Goal: Information Seeking & Learning: Learn about a topic

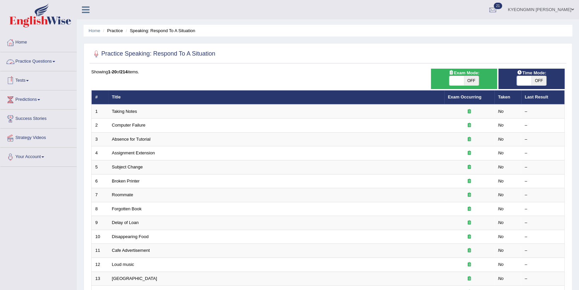
click at [23, 59] on link "Practice Questions" at bounding box center [38, 60] width 76 height 17
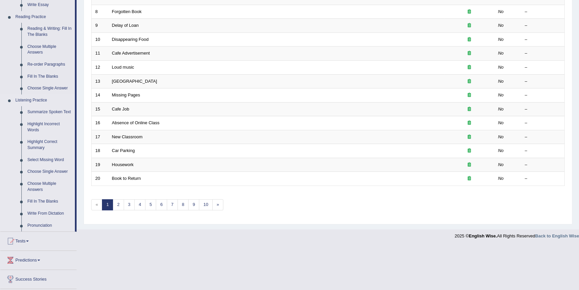
scroll to position [143, 0]
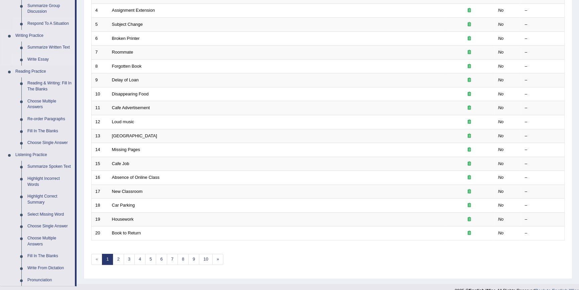
click at [44, 60] on link "Write Essay" at bounding box center [49, 60] width 51 height 12
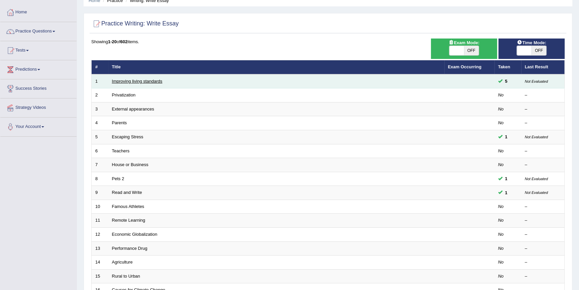
click at [143, 82] on link "Improving living standards" at bounding box center [137, 81] width 51 height 5
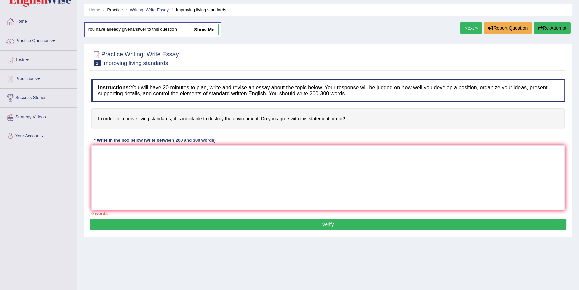
scroll to position [30, 0]
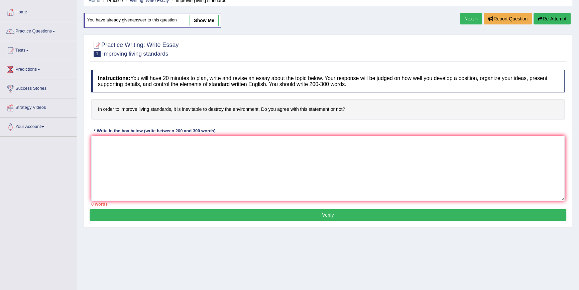
drag, startPoint x: 126, startPoint y: 109, endPoint x: 168, endPoint y: 109, distance: 41.5
click at [168, 109] on h4 "In order to improve living standards, it is inevitable to destroy the environme…" at bounding box center [328, 109] width 474 height 20
click at [181, 111] on h4 "In order to improve living standards, it is inevitable to destroy the environme…" at bounding box center [328, 109] width 474 height 20
drag, startPoint x: 120, startPoint y: 109, endPoint x: 162, endPoint y: 111, distance: 41.9
click at [162, 111] on h4 "In order to improve living standards, it is inevitable to destroy the environme…" at bounding box center [328, 109] width 474 height 20
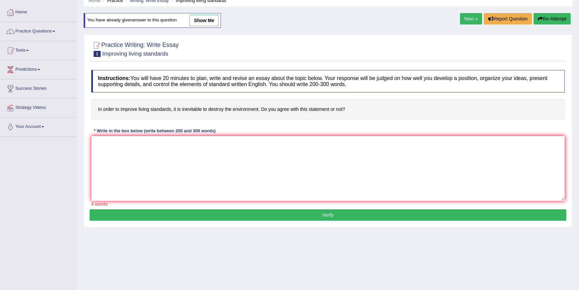
drag, startPoint x: 448, startPoint y: 8, endPoint x: 384, endPoint y: 130, distance: 138.1
click at [445, 12] on div "Home Practice Writing: Write Essay Improving living standards You have already …" at bounding box center [328, 137] width 502 height 335
click at [216, 149] on textarea at bounding box center [328, 168] width 474 height 65
click at [350, 260] on div "Home Practice Writing: Write Essay Improving living standards You have already …" at bounding box center [328, 137] width 502 height 335
click at [317, 154] on textarea at bounding box center [328, 168] width 474 height 65
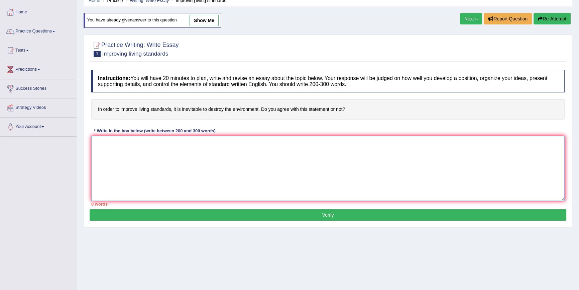
paste textarea "with the rise of urbanisation and technological development across the world, t…"
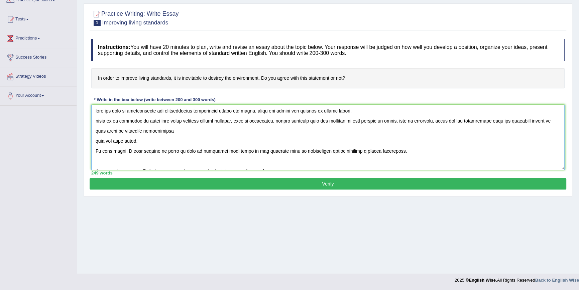
scroll to position [0, 0]
click at [254, 111] on textarea at bounding box center [328, 137] width 474 height 65
click at [268, 111] on textarea at bounding box center [328, 137] width 474 height 65
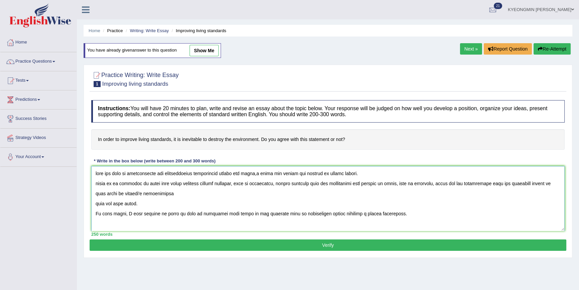
scroll to position [30, 0]
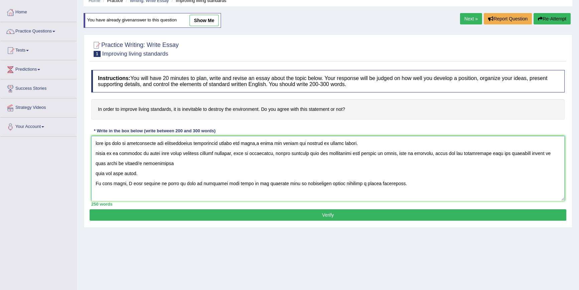
click at [270, 145] on textarea at bounding box center [328, 168] width 474 height 65
click at [317, 143] on textarea at bounding box center [328, 168] width 474 height 65
click at [308, 141] on textarea at bounding box center [328, 168] width 474 height 65
click at [269, 160] on textarea at bounding box center [328, 168] width 474 height 65
click at [262, 154] on textarea at bounding box center [328, 168] width 474 height 65
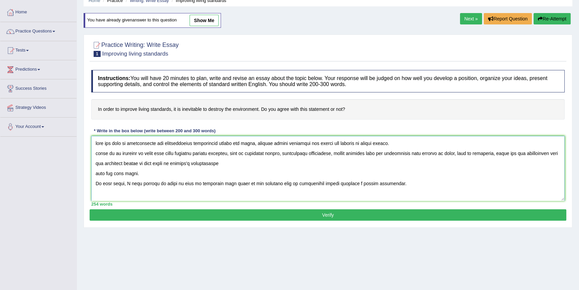
click at [256, 141] on textarea at bounding box center [328, 168] width 474 height 65
click at [257, 144] on textarea at bounding box center [328, 168] width 474 height 65
click at [257, 145] on textarea at bounding box center [328, 168] width 474 height 65
drag, startPoint x: 256, startPoint y: 141, endPoint x: 334, endPoint y: 145, distance: 78.0
click at [334, 145] on textarea at bounding box center [328, 168] width 474 height 65
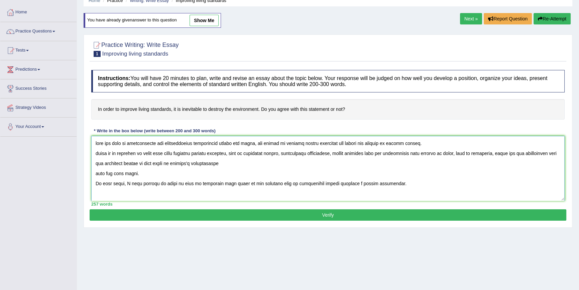
click at [451, 155] on textarea at bounding box center [328, 168] width 474 height 65
paste textarea "the impact of improve living standards"
click at [111, 163] on textarea at bounding box center [328, 168] width 474 height 65
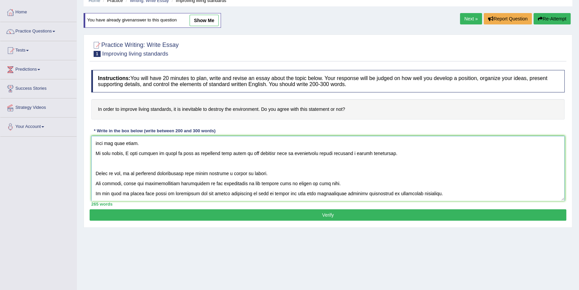
drag, startPoint x: 187, startPoint y: 173, endPoint x: 197, endPoint y: 169, distance: 10.9
click at [197, 169] on textarea at bounding box center [328, 168] width 474 height 65
paste textarea "the impact of improve living standards"
drag, startPoint x: 133, startPoint y: 184, endPoint x: 125, endPoint y: 187, distance: 8.3
click at [125, 187] on textarea at bounding box center [328, 168] width 474 height 65
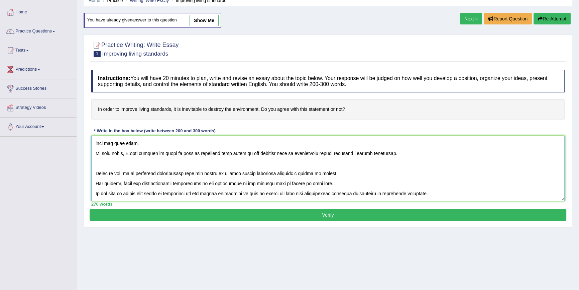
drag, startPoint x: 134, startPoint y: 184, endPoint x: 124, endPoint y: 185, distance: 10.2
click at [124, 185] on textarea at bounding box center [328, 168] width 474 height 65
paste textarea "the impact of improve living standards"
click at [373, 183] on textarea at bounding box center [328, 168] width 474 height 65
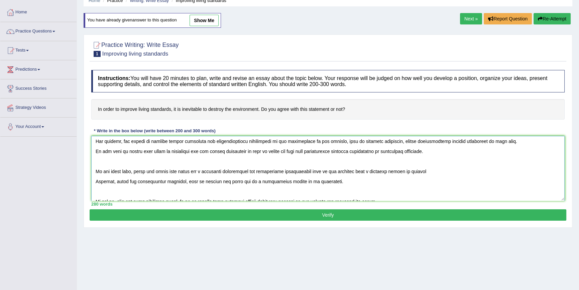
scroll to position [78, 0]
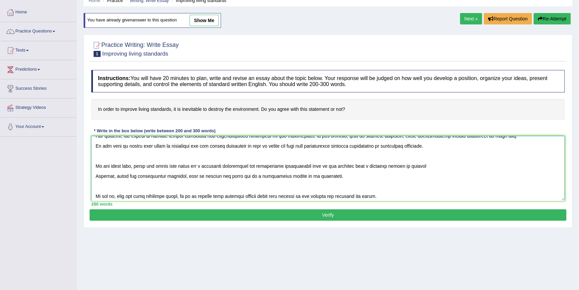
drag, startPoint x: 159, startPoint y: 194, endPoint x: 152, endPoint y: 191, distance: 8.1
click at [152, 192] on textarea at bounding box center [328, 168] width 474 height 65
click at [157, 185] on textarea at bounding box center [328, 168] width 474 height 65
click at [159, 149] on textarea at bounding box center [328, 168] width 474 height 65
paste textarea "the impact of improve living standards"
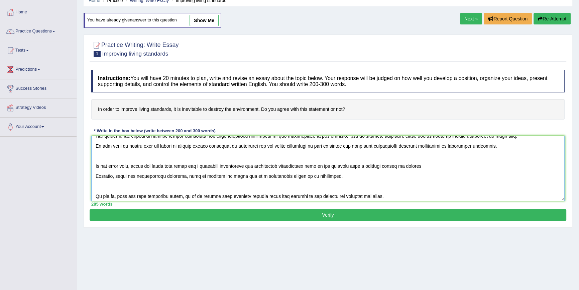
click at [233, 144] on textarea at bounding box center [328, 168] width 474 height 65
drag, startPoint x: 180, startPoint y: 166, endPoint x: 191, endPoint y: 161, distance: 11.4
click at [191, 161] on textarea at bounding box center [328, 168] width 474 height 65
paste textarea "the impact of improve living standards"
click at [266, 166] on textarea at bounding box center [328, 168] width 474 height 65
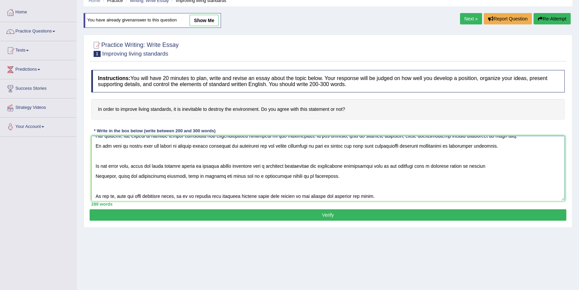
click at [493, 166] on textarea at bounding box center [328, 168] width 474 height 65
click at [488, 164] on textarea at bounding box center [328, 168] width 474 height 65
click at [214, 176] on textarea at bounding box center [328, 168] width 474 height 65
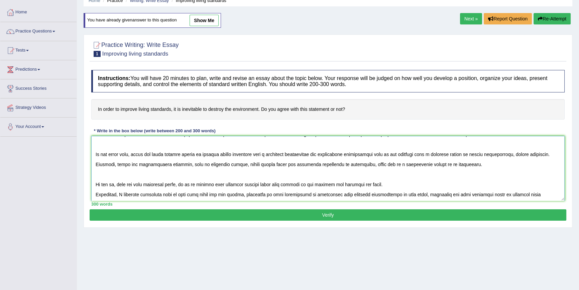
scroll to position [100, 0]
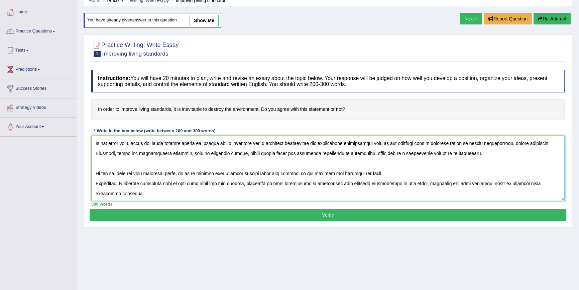
drag, startPoint x: 208, startPoint y: 170, endPoint x: 185, endPoint y: 183, distance: 26.2
click at [190, 178] on textarea at bounding box center [328, 168] width 474 height 65
click at [117, 191] on textarea at bounding box center [328, 168] width 474 height 65
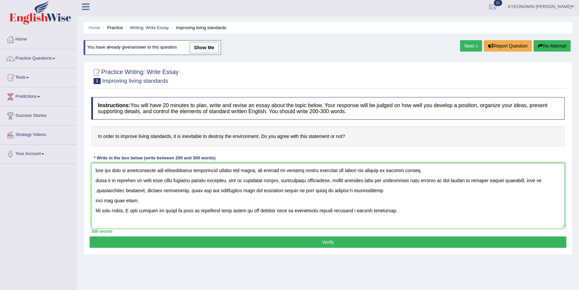
scroll to position [0, 0]
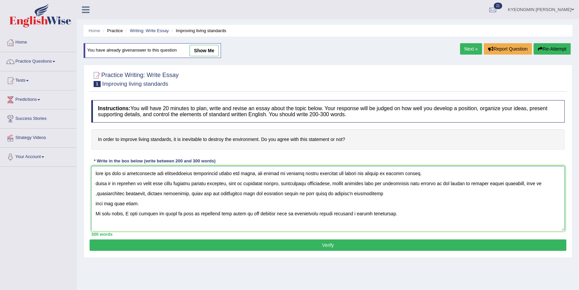
click at [97, 175] on textarea at bounding box center [328, 198] width 474 height 65
click at [100, 186] on textarea at bounding box center [328, 198] width 474 height 65
click at [98, 186] on textarea at bounding box center [328, 198] width 474 height 65
click at [388, 195] on textarea at bounding box center [328, 198] width 474 height 65
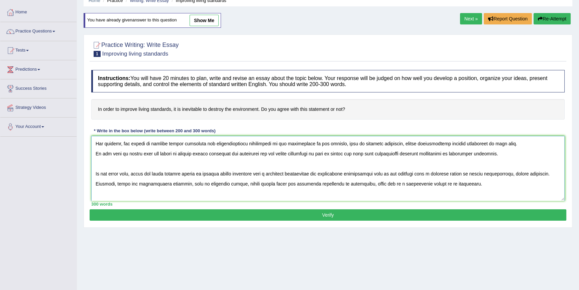
scroll to position [100, 0]
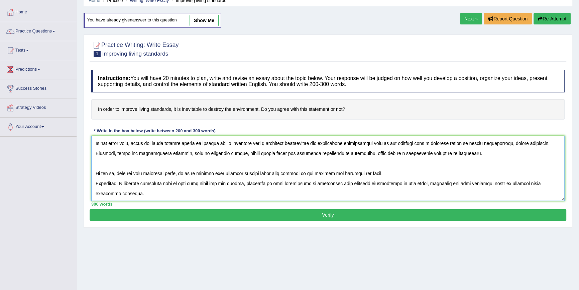
click at [180, 144] on textarea at bounding box center [328, 168] width 474 height 65
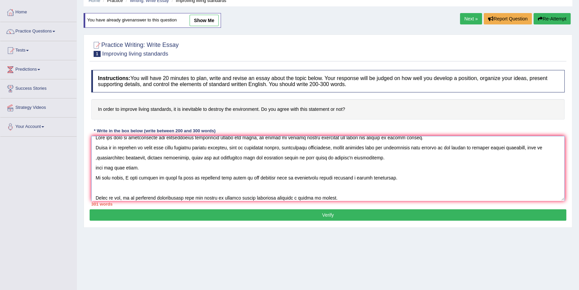
scroll to position [0, 0]
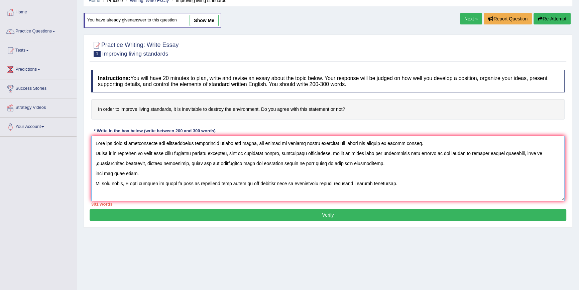
type textarea "With the rise of urbanisation and technological development across the world, t…"
click at [270, 210] on button "Verify" at bounding box center [328, 214] width 477 height 11
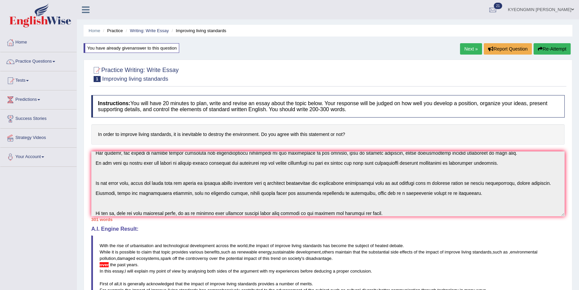
scroll to position [100, 0]
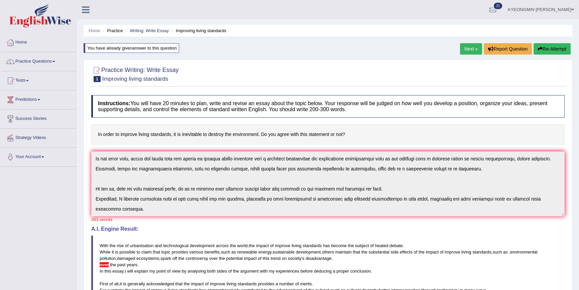
drag, startPoint x: 559, startPoint y: 261, endPoint x: 583, endPoint y: 91, distance: 172.1
click at [572, 247] on div "Home Practice Writing: Write Essay Improving living standards You have already …" at bounding box center [328, 227] width 502 height 455
click at [551, 46] on button "Re-Attempt" at bounding box center [552, 48] width 37 height 11
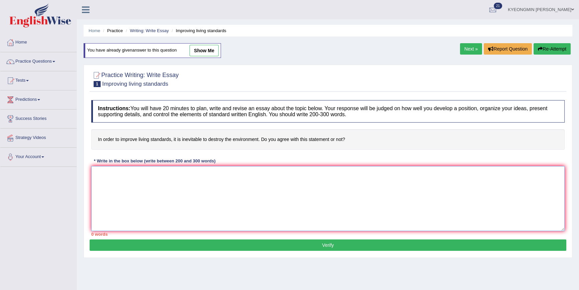
click at [142, 171] on textarea at bounding box center [328, 198] width 474 height 65
paste textarea "With the rise of urbanisation and technological development across the world, t…"
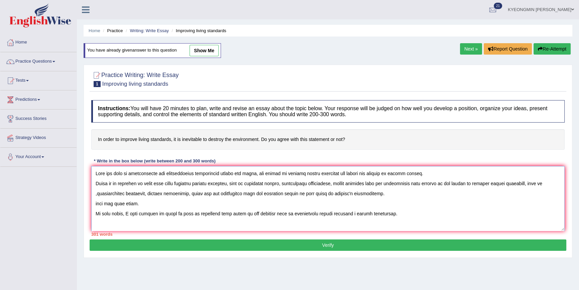
click at [542, 185] on textarea at bounding box center [328, 198] width 474 height 65
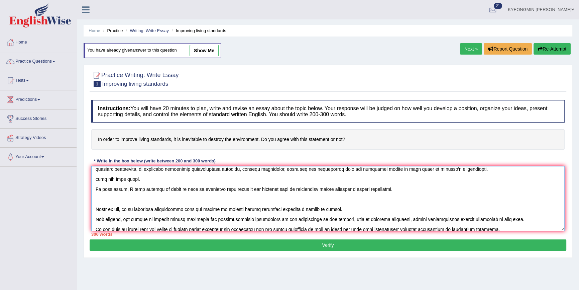
scroll to position [28, 0]
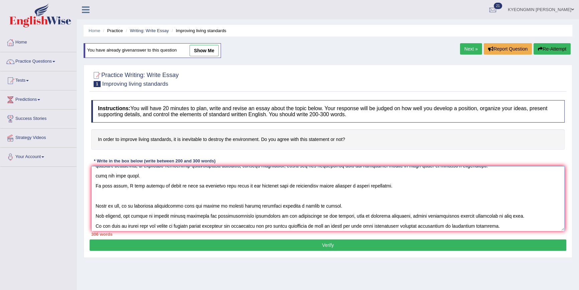
click at [282, 178] on textarea at bounding box center [328, 198] width 474 height 65
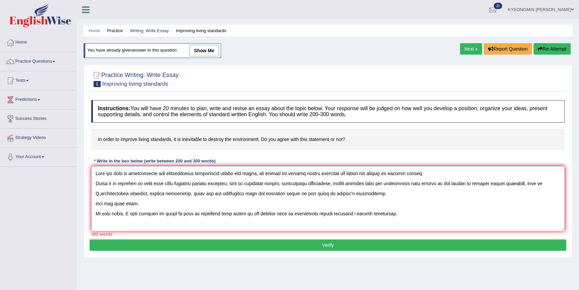
type textarea "With the rise of urbanisation and technological development across the world, t…"
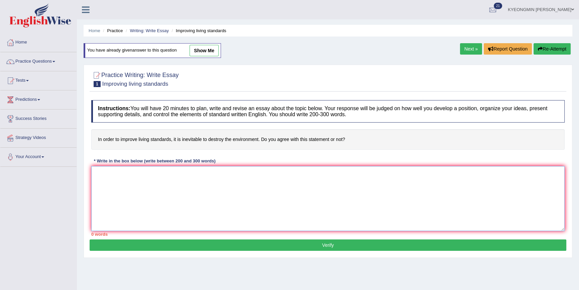
paste textarea "With the rise of urbanisation and technological development across the world, t…"
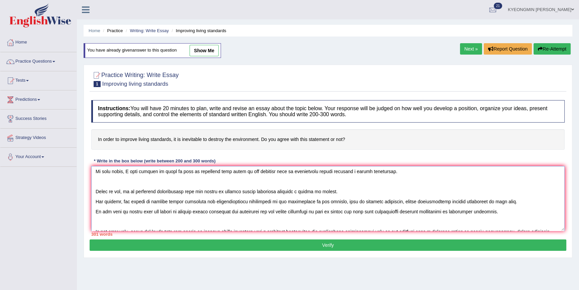
scroll to position [39, 0]
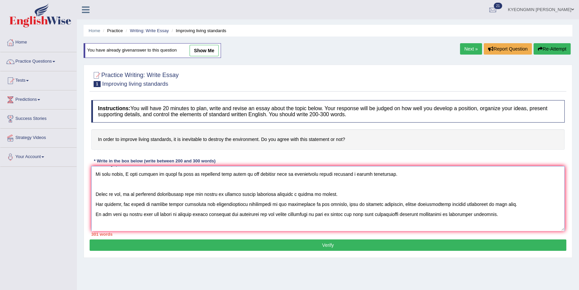
click at [281, 216] on textarea at bounding box center [328, 198] width 474 height 65
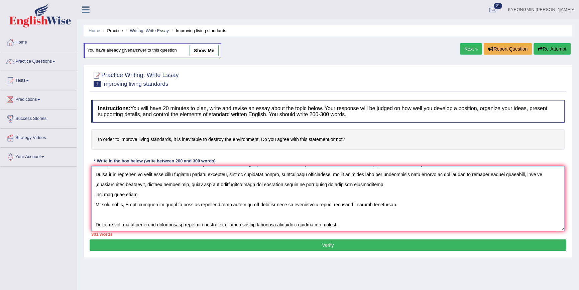
click at [96, 184] on textarea at bounding box center [328, 198] width 474 height 65
click at [143, 186] on textarea at bounding box center [328, 198] width 474 height 65
click at [154, 203] on textarea at bounding box center [328, 198] width 474 height 65
click at [379, 184] on textarea at bounding box center [328, 198] width 474 height 65
click at [391, 186] on textarea at bounding box center [328, 198] width 474 height 65
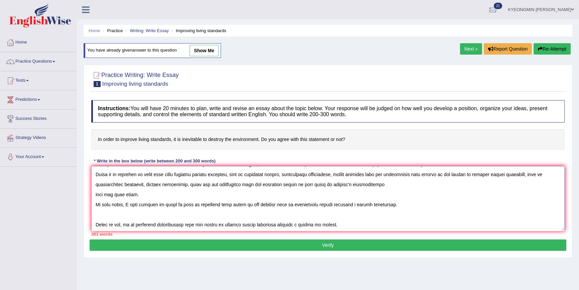
click at [137, 194] on textarea at bounding box center [328, 198] width 474 height 65
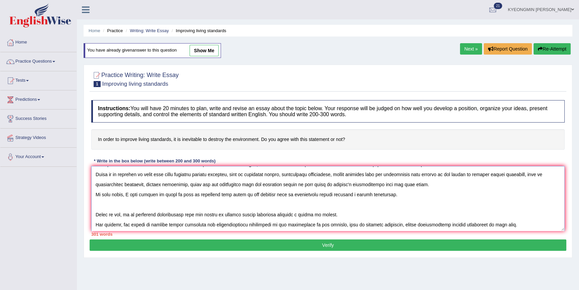
click at [217, 201] on textarea at bounding box center [328, 198] width 474 height 65
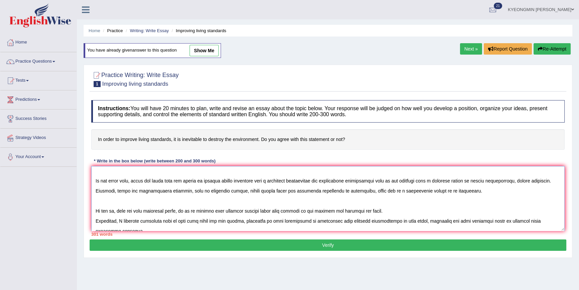
scroll to position [90, 0]
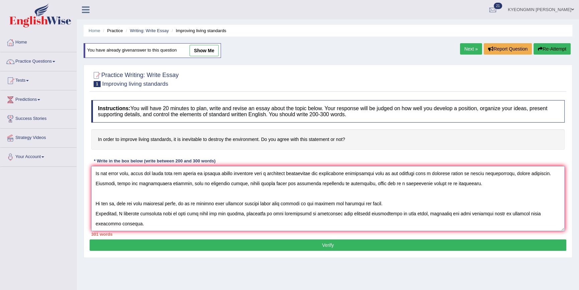
click at [258, 213] on textarea at bounding box center [328, 198] width 474 height 65
click at [260, 212] on textarea at bounding box center [328, 198] width 474 height 65
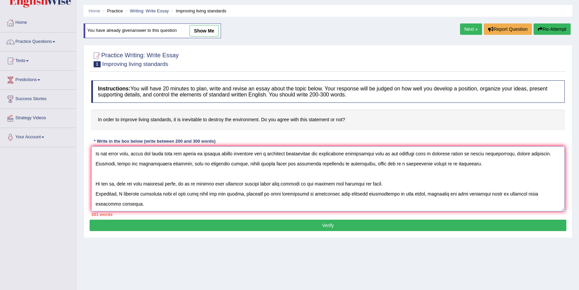
scroll to position [30, 0]
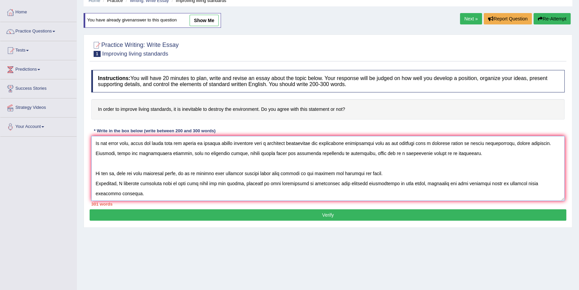
type textarea "With the rise of urbanisation and technological development across the world, t…"
click at [199, 208] on div "Instructions: You will have 20 minutes to plan, write and revise an essay about…" at bounding box center [328, 138] width 477 height 143
click at [200, 209] on button "Verify" at bounding box center [328, 214] width 477 height 11
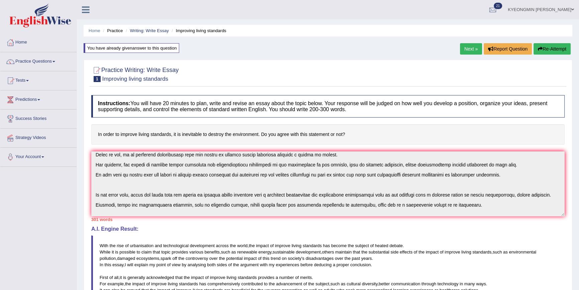
scroll to position [90, 0]
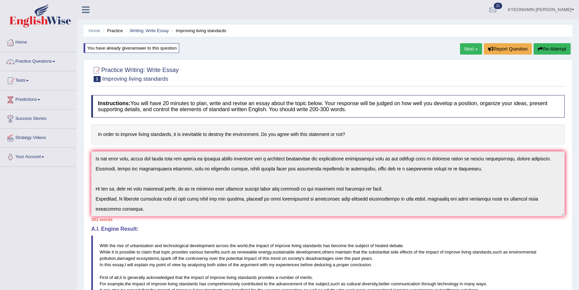
click at [505, 227] on div "Instructions: You will have 20 minutes to plan, write and revise an essay about…" at bounding box center [328, 247] width 477 height 311
click at [546, 46] on button "Re-Attempt" at bounding box center [552, 48] width 37 height 11
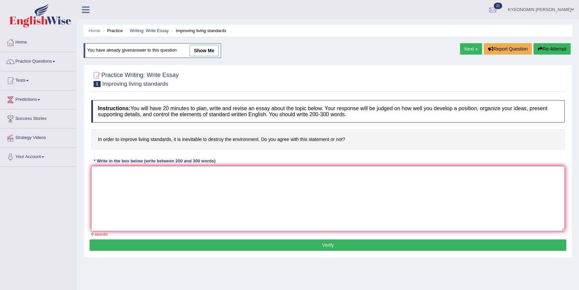
click at [295, 184] on textarea at bounding box center [328, 198] width 474 height 65
paste textarea "With the rise of urbanisation and technological development across the world, t…"
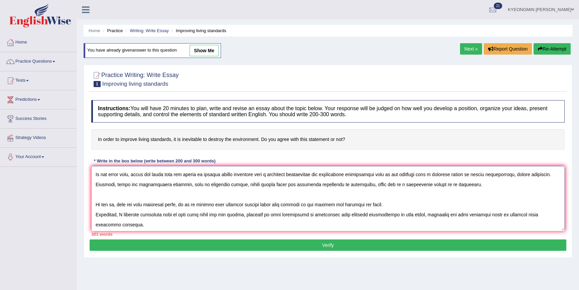
scroll to position [90, 0]
click at [331, 203] on textarea at bounding box center [328, 198] width 474 height 65
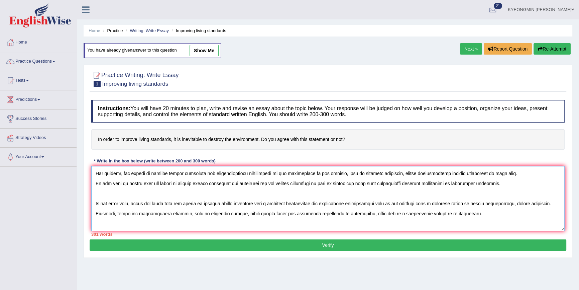
scroll to position [60, 0]
click at [462, 174] on textarea at bounding box center [328, 198] width 474 height 65
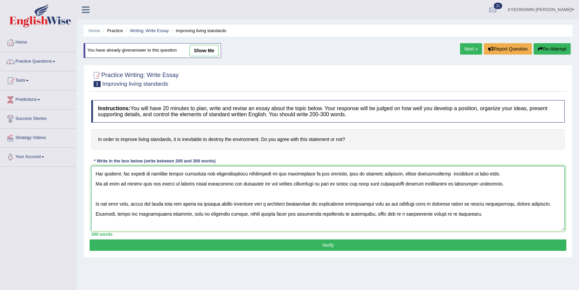
type textarea "With the rise of urbanisation and technological development across the world, t…"
click at [432, 243] on button "Verify" at bounding box center [328, 244] width 477 height 11
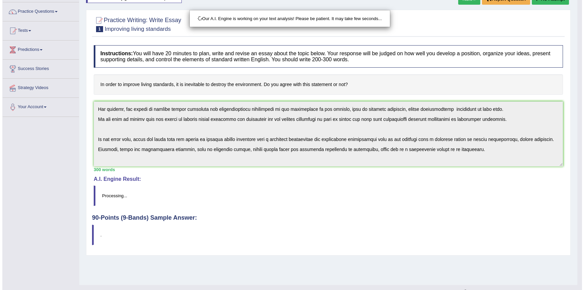
scroll to position [61, 0]
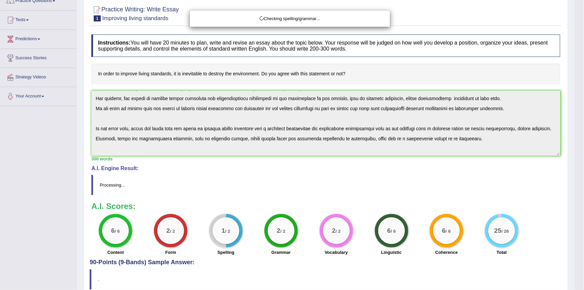
click at [418, 98] on div "Checking spelling/grammar..." at bounding box center [292, 145] width 584 height 290
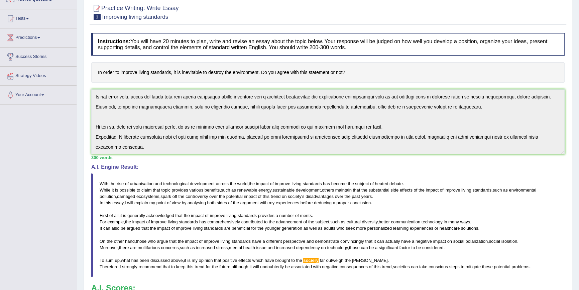
scroll to position [91, 0]
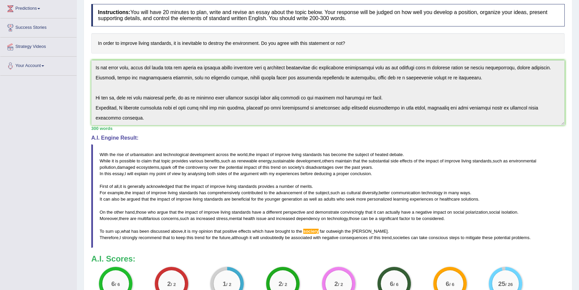
click at [522, 187] on div "Instructions: You will have 20 minutes to plan, write and revise an essay about…" at bounding box center [328, 156] width 477 height 311
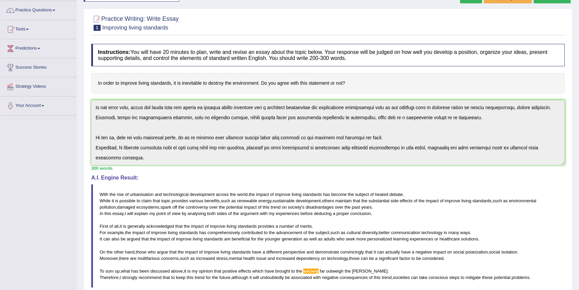
scroll to position [0, 0]
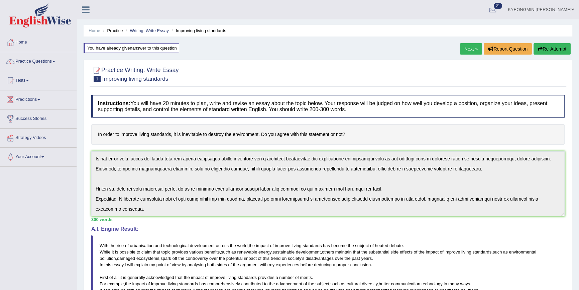
click at [550, 51] on button "Re-Attempt" at bounding box center [552, 48] width 37 height 11
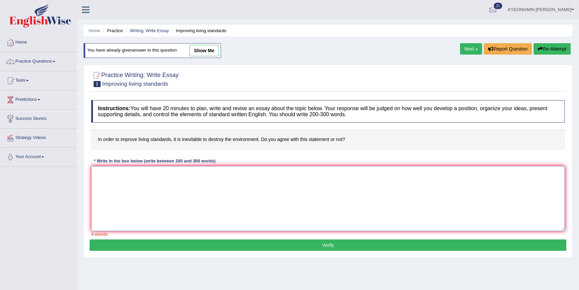
click at [279, 186] on textarea at bounding box center [328, 198] width 474 height 65
paste textarea "With the rise of urbanisation and technological development across the world, t…"
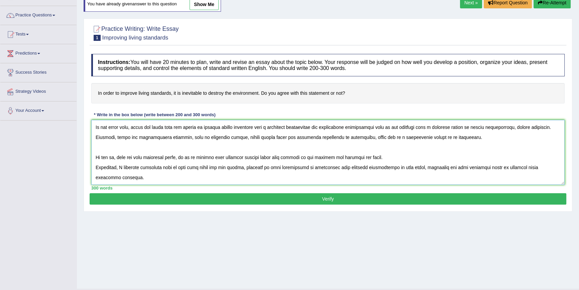
scroll to position [61, 0]
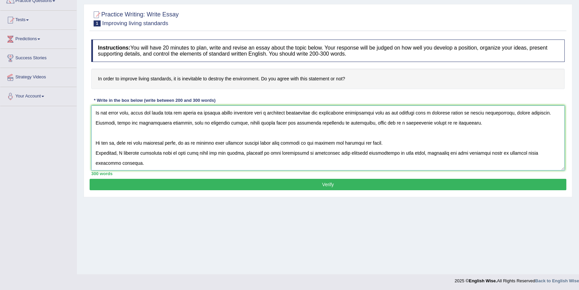
click at [332, 143] on textarea at bounding box center [328, 137] width 474 height 65
type textarea "With the rise of urbanisation and technological development across the world, t…"
click at [349, 178] on div "Instructions: You will have 20 minutes to plan, write and revise an essay about…" at bounding box center [328, 107] width 477 height 143
click at [357, 184] on button "Verify" at bounding box center [328, 184] width 477 height 11
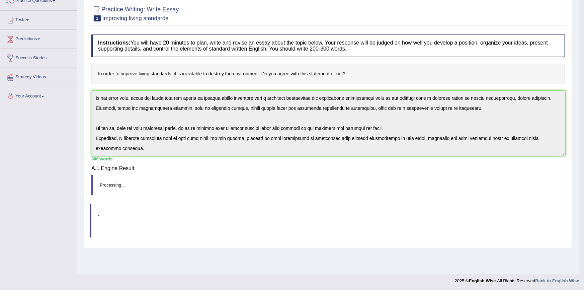
click at [0, 0] on div "Saving your answer..." at bounding box center [0, 0] width 0 height 0
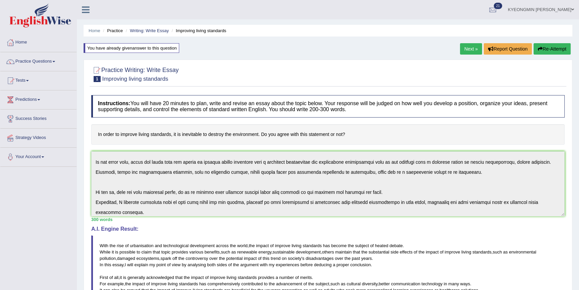
scroll to position [90, 0]
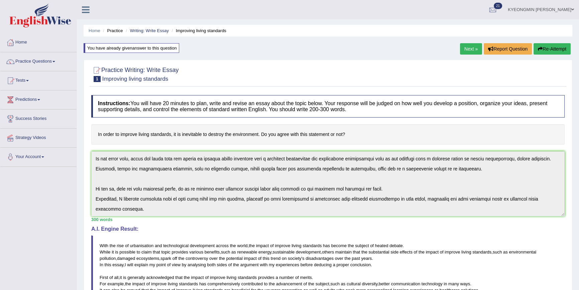
click at [483, 222] on div "Instructions: You will have 20 minutes to plan, write and revise an essay about…" at bounding box center [328, 247] width 477 height 311
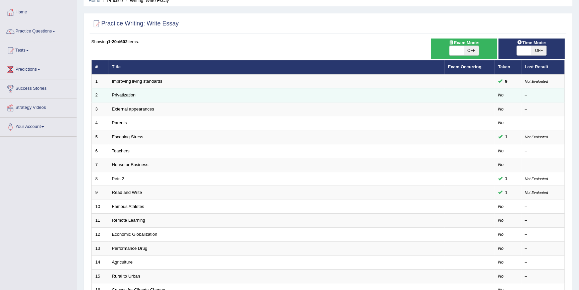
click at [132, 95] on link "Privatization" at bounding box center [124, 94] width 24 height 5
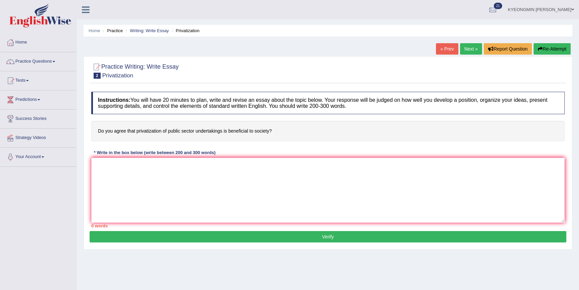
click at [289, 174] on textarea at bounding box center [328, 190] width 474 height 65
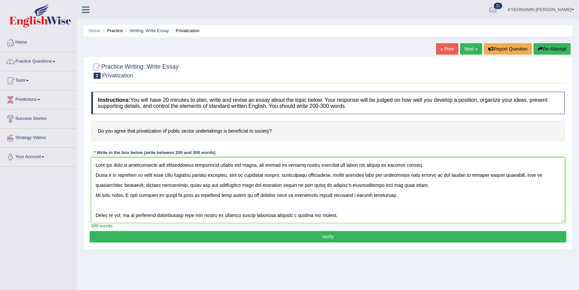
type textarea "With the rise of urbanisation and technological development across the world, t…"
click at [294, 239] on button "Verify" at bounding box center [328, 236] width 477 height 11
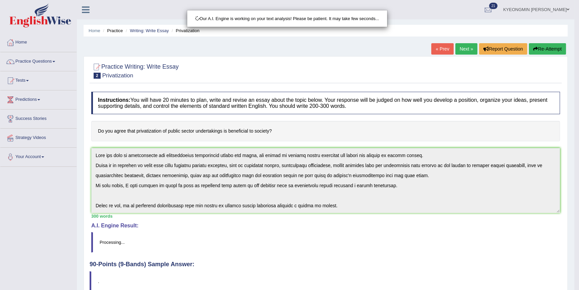
click at [294, 231] on div "Our A.I. Engine is working on your text analysis! Please be patient. It may tak…" at bounding box center [289, 145] width 579 height 290
click at [291, 227] on div "Our A.I. Engine is working on your text analysis! Please be patient. It may tak…" at bounding box center [289, 145] width 579 height 290
click at [290, 224] on div "Our A.I. Engine is working on your text analysis! Please be patient. It may tak…" at bounding box center [289, 145] width 579 height 290
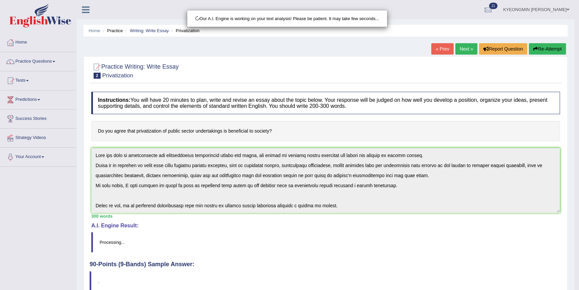
click at [289, 222] on div "Our A.I. Engine is working on your text analysis! Please be patient. It may tak…" at bounding box center [289, 145] width 579 height 290
click at [285, 219] on div "Our A.I. Engine is working on your text analysis! Please be patient. It may tak…" at bounding box center [289, 145] width 579 height 290
click at [285, 218] on div "Our A.I. Engine is working on your text analysis! Please be patient. It may tak…" at bounding box center [289, 145] width 579 height 290
click at [284, 218] on div "Our A.I. Engine is working on your text analysis! Please be patient. It may tak…" at bounding box center [289, 145] width 579 height 290
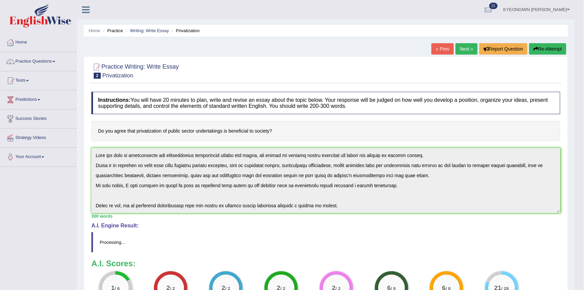
click at [281, 217] on div "Our A.I. Engine is working on your text analysis! Please be patient. It may tak…" at bounding box center [292, 145] width 584 height 290
click at [0, 0] on div "Checking spelling/grammar..." at bounding box center [0, 0] width 0 height 0
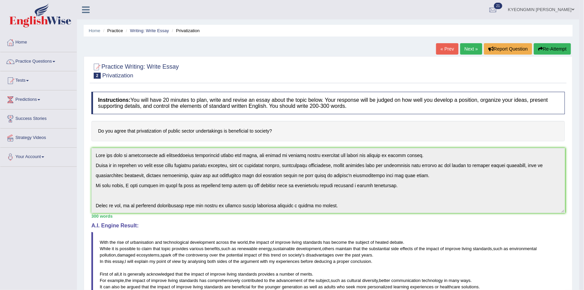
click at [0, 0] on div "Updating answer..." at bounding box center [0, 0] width 0 height 0
click at [268, 213] on div "300 words" at bounding box center [327, 216] width 473 height 6
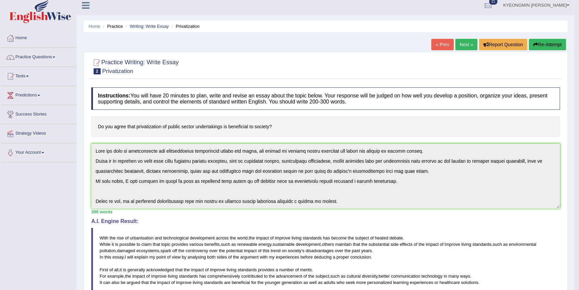
click at [268, 213] on div "300 words" at bounding box center [325, 211] width 469 height 6
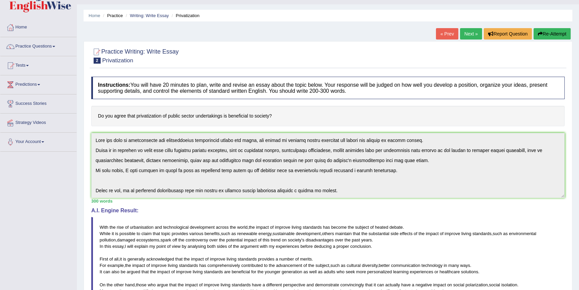
click at [267, 217] on blockquote "With the rise of urbanisation and technological development across the world , …" at bounding box center [328, 269] width 474 height 104
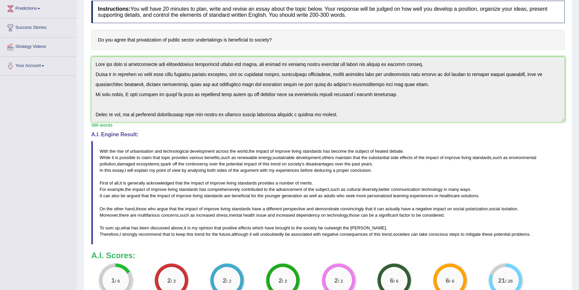
click at [266, 213] on span "issue" at bounding box center [261, 214] width 10 height 5
click at [265, 213] on span "issue" at bounding box center [261, 214] width 10 height 5
click at [264, 212] on span "issue" at bounding box center [261, 214] width 10 height 5
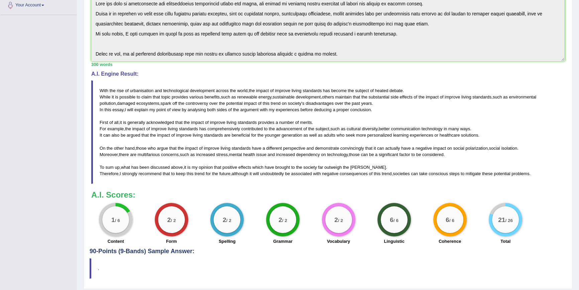
scroll to position [152, 0]
click at [263, 211] on div "2 / 2 Grammar" at bounding box center [283, 223] width 56 height 43
click at [262, 211] on div "2 / 2 Grammar" at bounding box center [283, 223] width 56 height 43
click at [253, 204] on div "2 / 2 Spelling" at bounding box center [227, 223] width 56 height 43
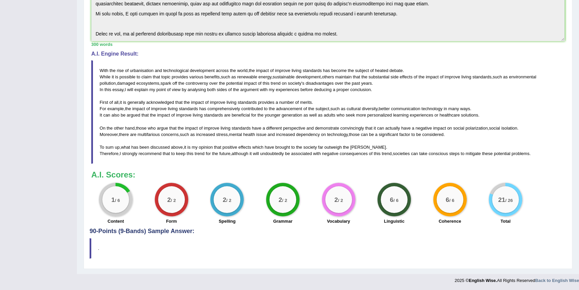
click at [249, 202] on div "2 / 2 Spelling" at bounding box center [227, 204] width 56 height 43
click at [244, 193] on div "2 / 2 Spelling" at bounding box center [227, 204] width 56 height 43
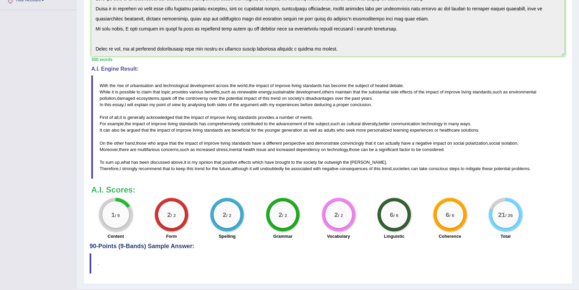
click at [243, 193] on div "Instructions: You will have 20 minutes to plan, write and revise an essay about…" at bounding box center [328, 87] width 477 height 311
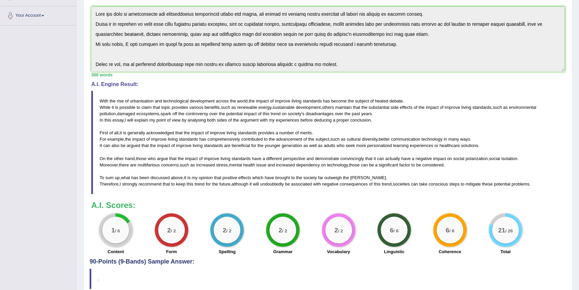
drag, startPoint x: 234, startPoint y: 185, endPoint x: 223, endPoint y: 175, distance: 14.2
click at [234, 184] on span "although" at bounding box center [240, 183] width 17 height 5
click at [224, 177] on blockquote "With the rise of urbanisation and technological development across the world , …" at bounding box center [328, 143] width 474 height 104
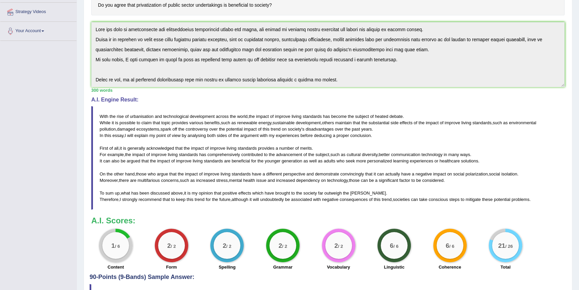
click at [220, 163] on span "standards" at bounding box center [213, 160] width 19 height 5
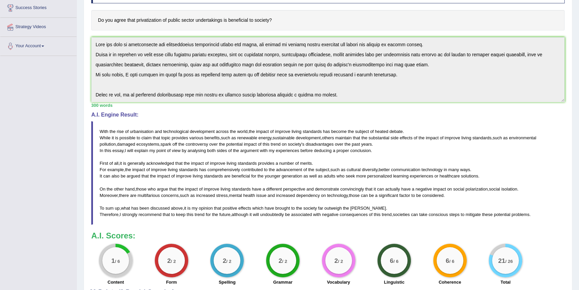
click at [220, 173] on span "standards" at bounding box center [213, 175] width 19 height 5
click at [219, 173] on span "standards" at bounding box center [213, 175] width 19 height 5
click at [218, 170] on span "comprehensively" at bounding box center [223, 169] width 33 height 5
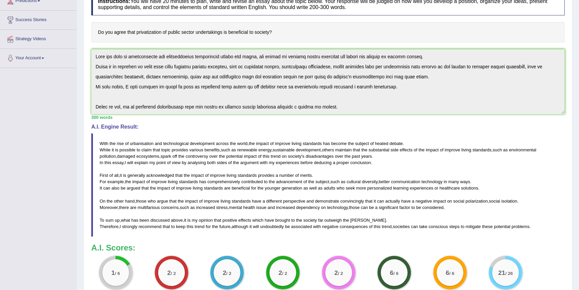
click at [218, 165] on span "sides" at bounding box center [222, 162] width 10 height 5
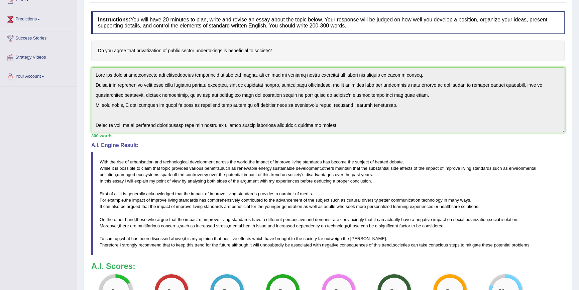
click at [218, 170] on blockquote "With the rise of urbanisation and technological development across the world , …" at bounding box center [328, 204] width 474 height 104
click at [217, 170] on blockquote "With the rise of urbanisation and technological development across the world , …" at bounding box center [328, 204] width 474 height 104
click at [208, 158] on blockquote "With the rise of urbanisation and technological development across the world , …" at bounding box center [328, 204] width 474 height 104
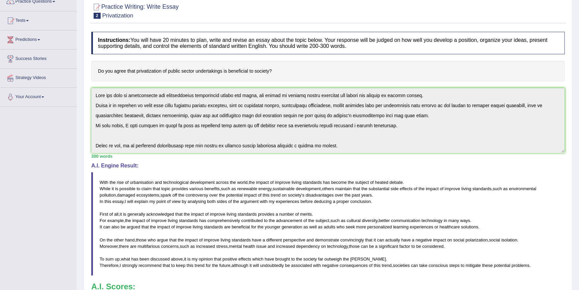
click at [205, 154] on div "Instructions: You will have 20 minutes to plan, write and revise an essay about…" at bounding box center [328, 183] width 477 height 311
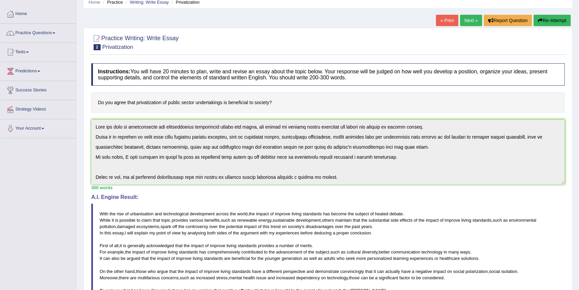
scroll to position [20, 0]
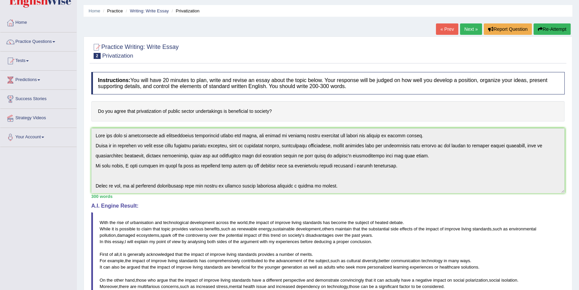
click at [154, 124] on div "Instructions: You will have 20 minutes to plan, write and revise an essay about…" at bounding box center [328, 224] width 477 height 311
click at [154, 123] on div "Instructions: You will have 20 minutes to plan, write and revise an essay about…" at bounding box center [328, 224] width 477 height 311
click at [143, 116] on h4 "Do you agree that privatization of public sector undertakings is beneficial to …" at bounding box center [328, 111] width 474 height 20
click at [137, 111] on h4 "Do you agree that privatization of public sector undertakings is beneficial to …" at bounding box center [328, 111] width 474 height 20
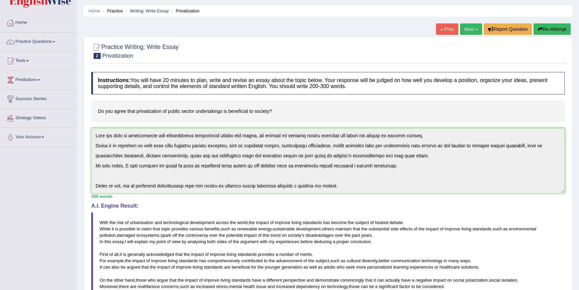
click at [137, 111] on h4 "Do you agree that privatization of public sector undertakings is beneficial to …" at bounding box center [328, 111] width 474 height 20
click at [141, 114] on h4 "Do you agree that privatization of public sector undertakings is beneficial to …" at bounding box center [328, 111] width 474 height 20
click at [144, 117] on h4 "Do you agree that privatization of public sector undertakings is beneficial to …" at bounding box center [328, 111] width 474 height 20
click at [145, 118] on h4 "Do you agree that privatization of public sector undertakings is beneficial to …" at bounding box center [328, 111] width 474 height 20
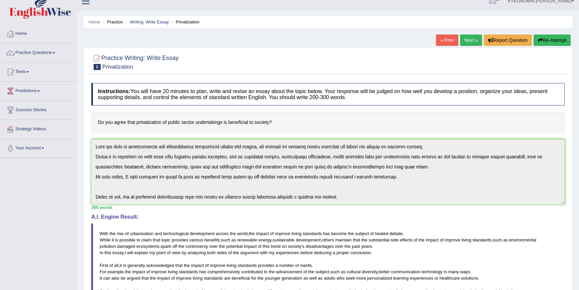
click at [145, 118] on div "Instructions: You will have 20 minutes to plan, write and revise an essay about…" at bounding box center [328, 235] width 477 height 311
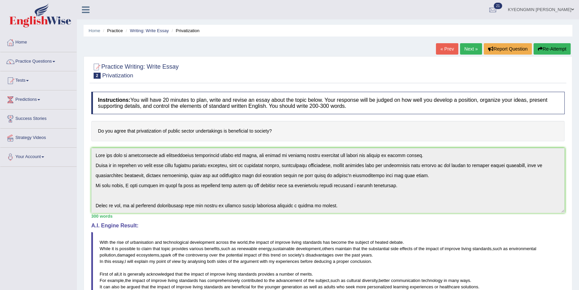
click at [145, 118] on div "Instructions: You will have 20 minutes to plan, write and revise an essay about…" at bounding box center [328, 243] width 477 height 311
click at [145, 125] on div "Instructions: You will have 20 minutes to plan, write and revise an essay about…" at bounding box center [328, 243] width 477 height 311
click at [148, 142] on div "Instructions: You will have 20 minutes to plan, write and revise an essay about…" at bounding box center [328, 243] width 477 height 311
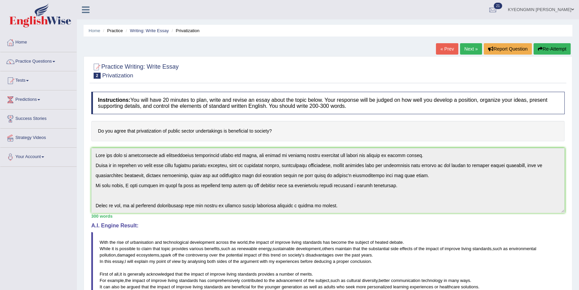
drag, startPoint x: 184, startPoint y: 270, endPoint x: 185, endPoint y: 289, distance: 18.7
click at [185, 283] on blockquote "With the rise of urbanisation and technological development across the world , …" at bounding box center [328, 284] width 474 height 104
click at [181, 260] on blockquote "With the rise of urbanisation and technological development across the world , …" at bounding box center [328, 284] width 474 height 104
drag, startPoint x: 175, startPoint y: 230, endPoint x: 172, endPoint y: 224, distance: 6.9
click at [174, 228] on div "A.I. Engine Result: With the rise of urbanisation and technological development…" at bounding box center [328, 278] width 474 height 113
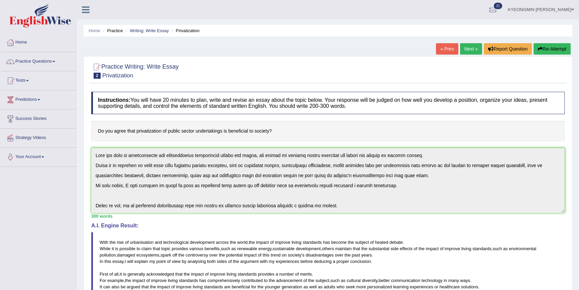
click at [168, 217] on div "Instructions: You will have 20 minutes to plan, write and revise an essay about…" at bounding box center [328, 243] width 477 height 311
click at [118, 141] on div "Instructions: You will have 20 minutes to plan, write and revise an essay about…" at bounding box center [328, 243] width 477 height 311
click at [115, 136] on h4 "Do you agree that privatization of public sector undertakings is beneficial to …" at bounding box center [328, 131] width 474 height 20
click at [120, 124] on h4 "Do you agree that privatization of public sector undertakings is beneficial to …" at bounding box center [328, 131] width 474 height 20
click at [145, 115] on div "Instructions: You will have 20 minutes to plan, write and revise an essay about…" at bounding box center [328, 243] width 477 height 311
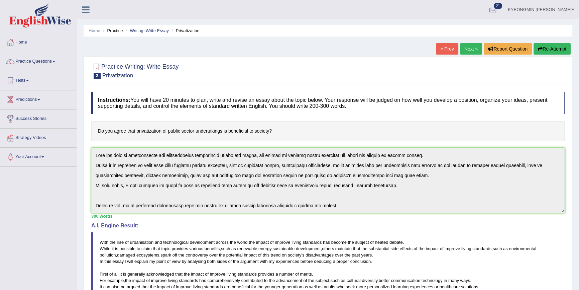
click at [179, 118] on div "Instructions: You will have 20 minutes to plan, write and revise an essay about…" at bounding box center [328, 243] width 477 height 311
click at [186, 114] on div "Instructions: You will have 20 minutes to plan, write and revise an essay about…" at bounding box center [328, 243] width 477 height 311
click at [186, 114] on h4 "Instructions: You will have 20 minutes to plan, write and revise an essay about…" at bounding box center [328, 103] width 474 height 22
click at [175, 114] on div "Instructions: You will have 20 minutes to plan, write and revise an essay about…" at bounding box center [328, 243] width 477 height 311
click at [147, 100] on h4 "Instructions: You will have 20 minutes to plan, write and revise an essay about…" at bounding box center [328, 103] width 474 height 22
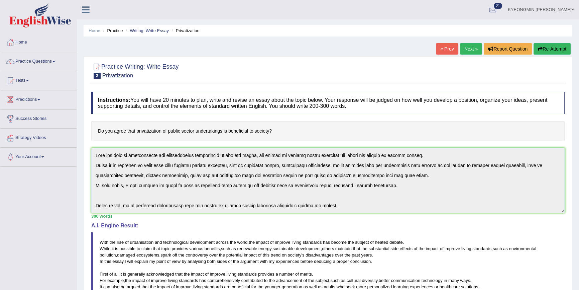
drag, startPoint x: 109, startPoint y: 59, endPoint x: 106, endPoint y: 55, distance: 5.0
click at [108, 58] on div "Practice Writing: Write Essay 2 Privatization Instructions: You will have 20 mi…" at bounding box center [328, 248] width 489 height 384
click at [98, 43] on div "Home Practice Writing: Write Essay Privatization « Prev Next » Report Question …" at bounding box center [328, 222] width 502 height 445
click at [85, 35] on div "Home Practice Writing: Write Essay Privatization « Prev Next » Report Question …" at bounding box center [328, 222] width 502 height 445
click at [71, 57] on link "Practice Questions" at bounding box center [38, 60] width 76 height 17
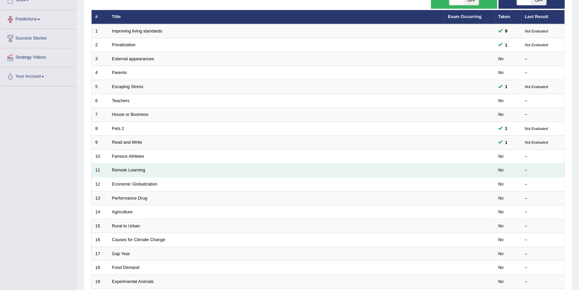
scroll to position [91, 0]
